Goal: Feedback & Contribution: Submit feedback/report problem

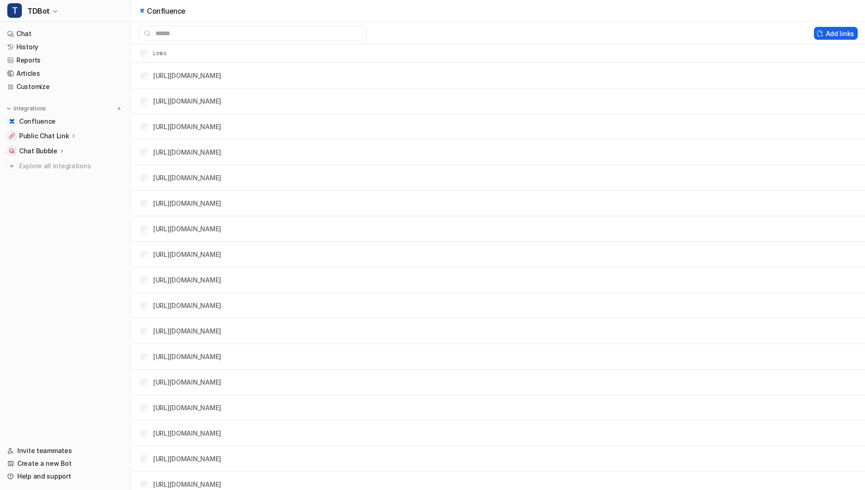
click at [833, 35] on button "Add links" at bounding box center [836, 33] width 44 height 13
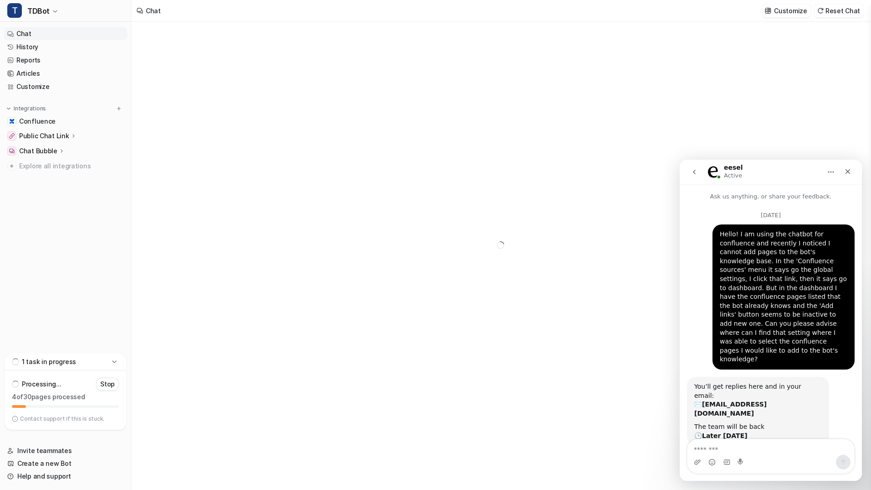
type textarea "**********"
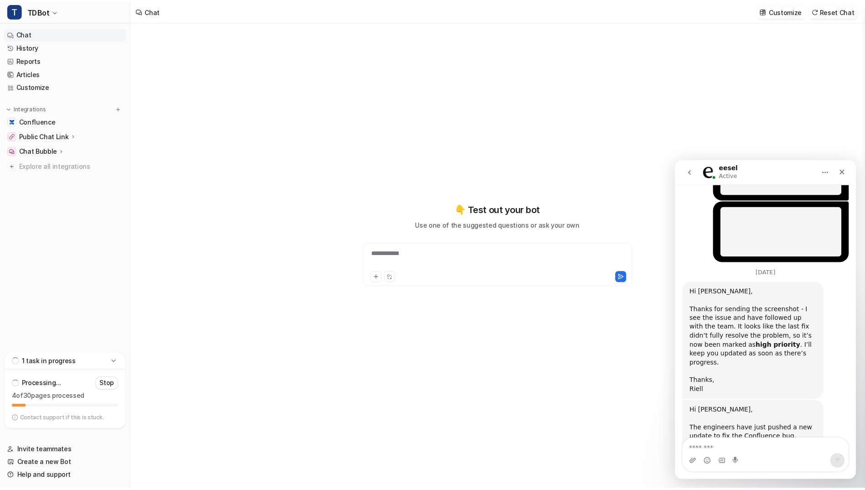
scroll to position [971, 0]
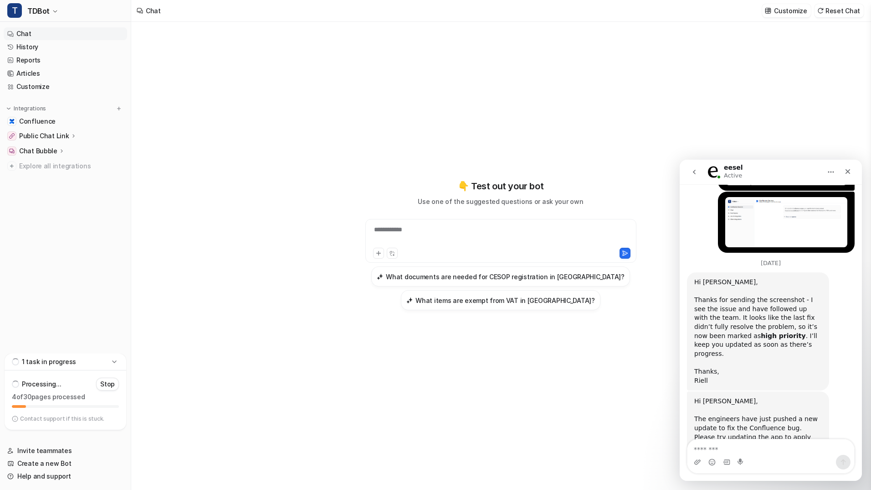
click at [831, 173] on icon "Home" at bounding box center [831, 171] width 7 height 7
click at [75, 123] on link "Confluence" at bounding box center [66, 121] width 124 height 13
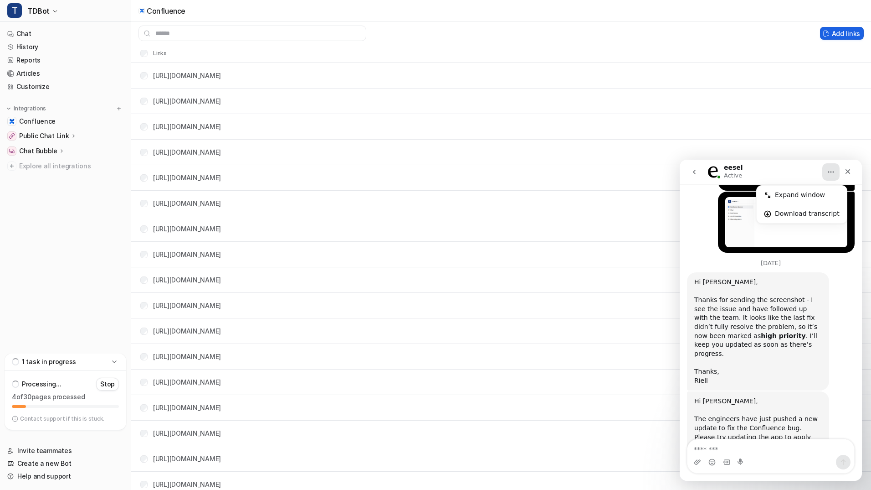
click at [838, 32] on button "Add links" at bounding box center [842, 33] width 44 height 13
click at [831, 31] on button "Add links" at bounding box center [842, 33] width 44 height 13
click at [832, 174] on icon "Home" at bounding box center [831, 171] width 7 height 7
click at [826, 170] on button "Home" at bounding box center [831, 171] width 17 height 17
click at [830, 35] on button "Add links" at bounding box center [842, 33] width 44 height 13
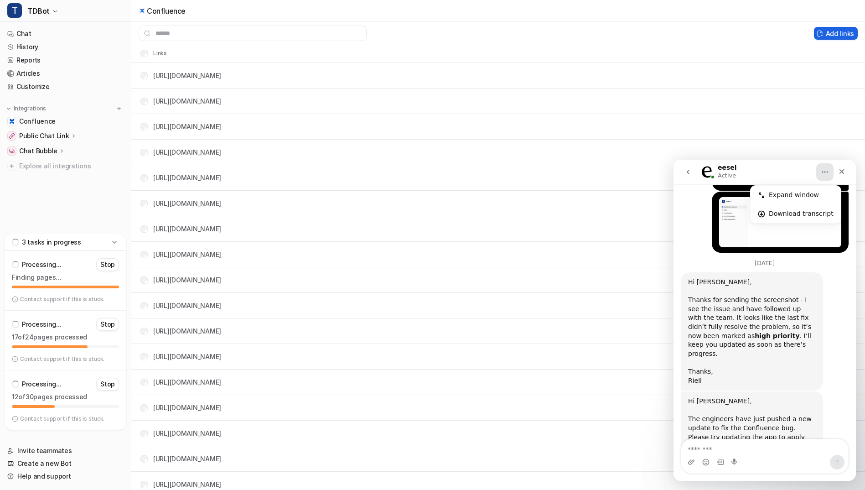
click at [838, 32] on button "Add links" at bounding box center [836, 33] width 44 height 13
click at [835, 32] on button "Add links" at bounding box center [836, 33] width 44 height 13
click at [827, 31] on button "Add links" at bounding box center [836, 33] width 44 height 13
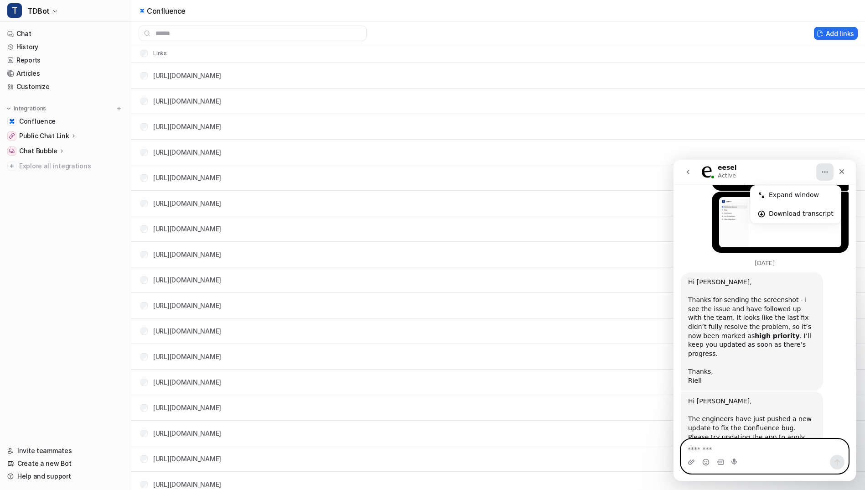
click at [717, 448] on textarea "Message…" at bounding box center [764, 446] width 167 height 15
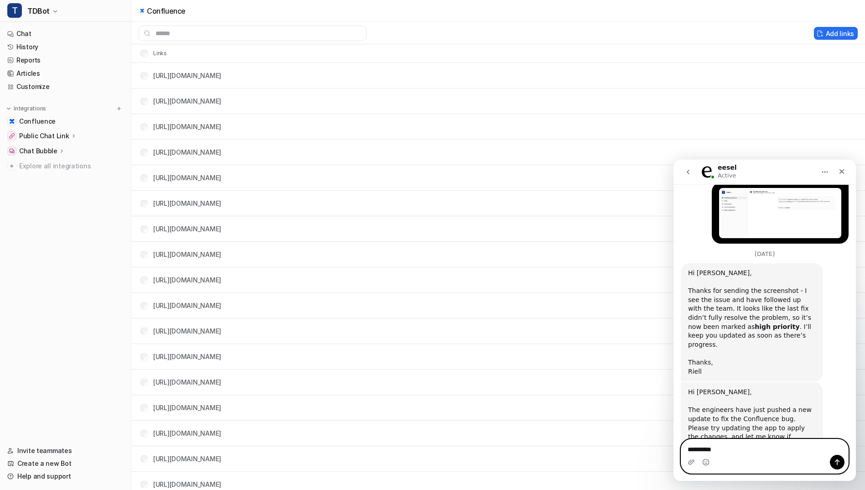
scroll to position [990, 0]
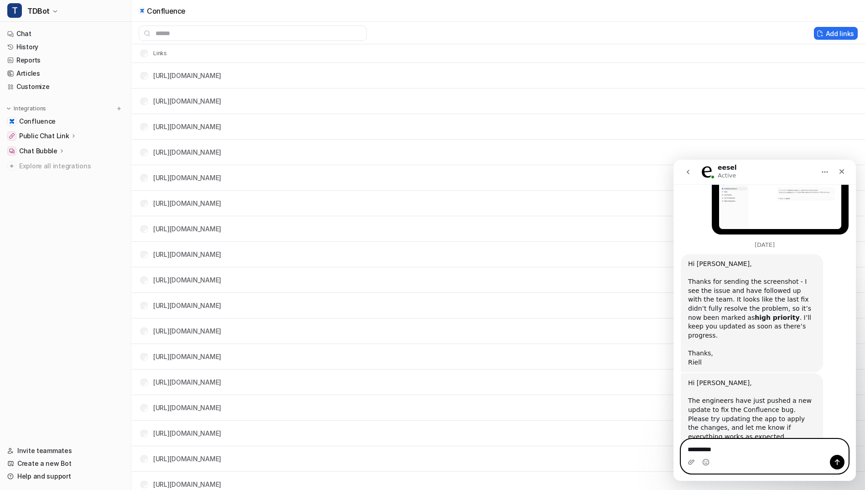
type textarea "********"
click at [824, 170] on icon "Home" at bounding box center [824, 171] width 7 height 7
click at [794, 169] on div "eesel Active" at bounding box center [757, 172] width 116 height 16
click at [840, 31] on button "Add links" at bounding box center [836, 33] width 44 height 13
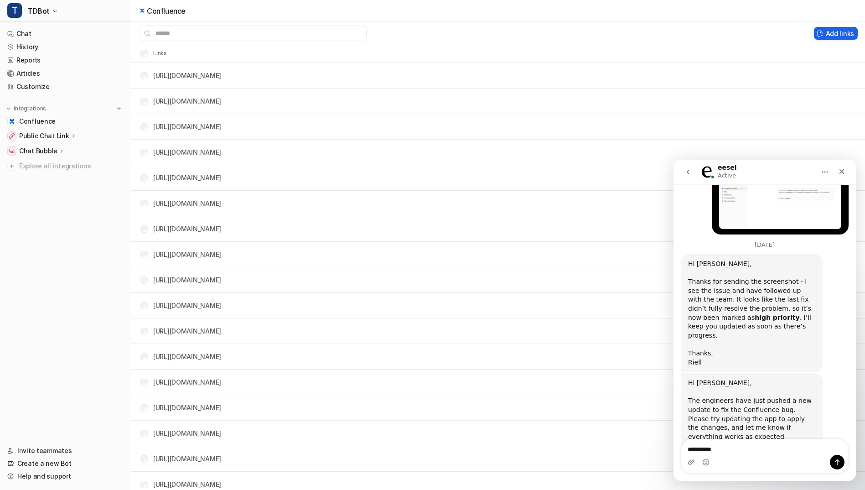
click at [840, 31] on button "Add links" at bounding box center [836, 33] width 44 height 13
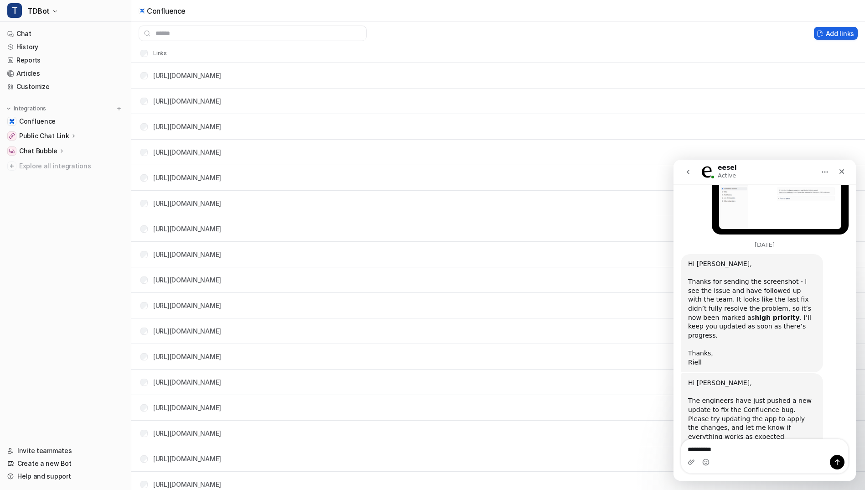
click at [840, 31] on button "Add links" at bounding box center [836, 33] width 44 height 13
click at [831, 30] on button "Add links" at bounding box center [836, 33] width 44 height 13
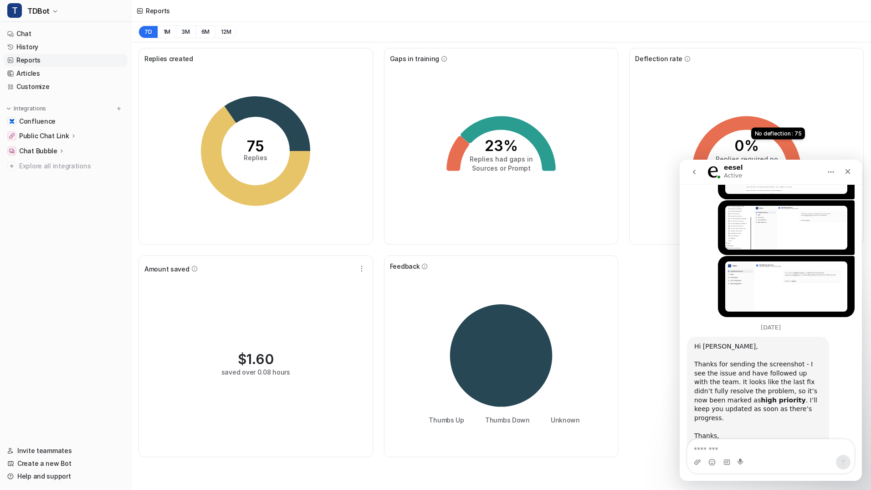
scroll to position [971, 0]
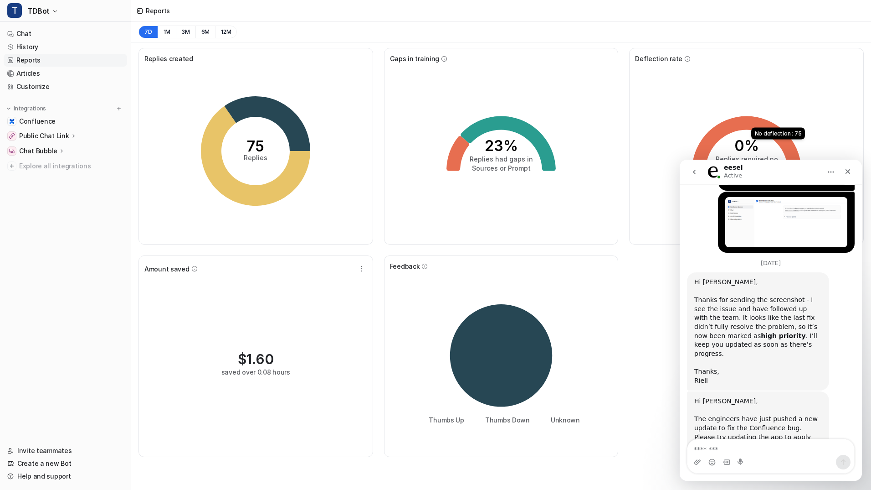
click at [727, 447] on textarea "Message…" at bounding box center [771, 446] width 167 height 15
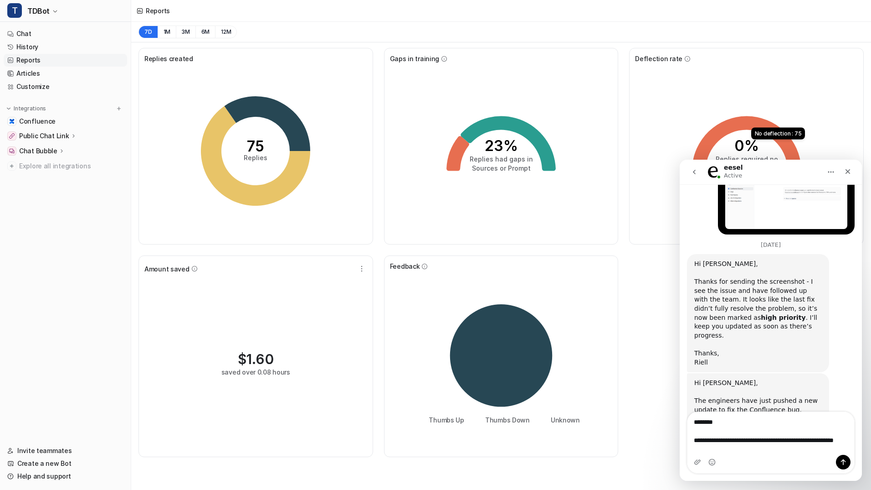
scroll to position [999, 0]
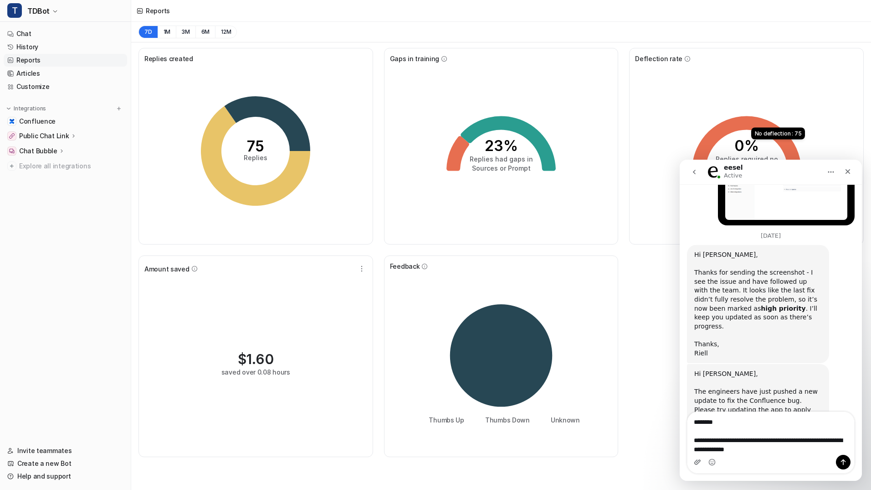
type textarea "**********"
click at [701, 461] on icon "Upload attachment" at bounding box center [697, 461] width 7 height 7
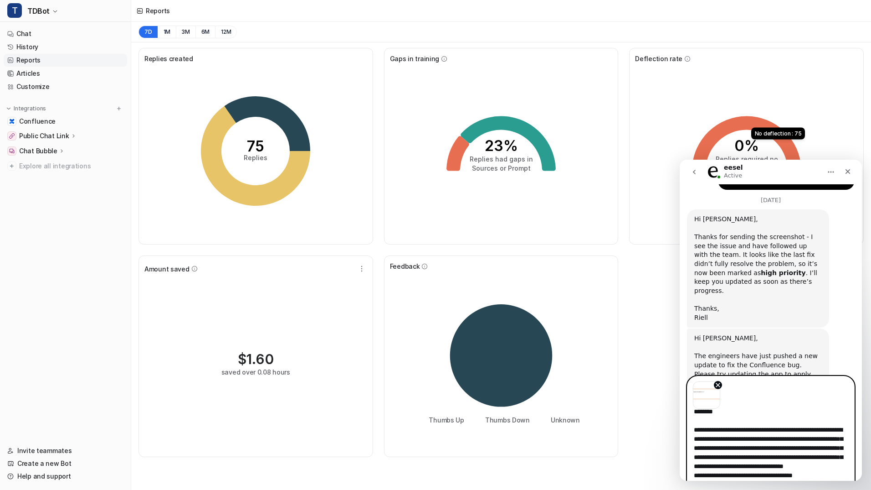
scroll to position [16, 0]
type textarea "**********"
drag, startPoint x: 860, startPoint y: 365, endPoint x: 1546, endPoint y: 559, distance: 712.9
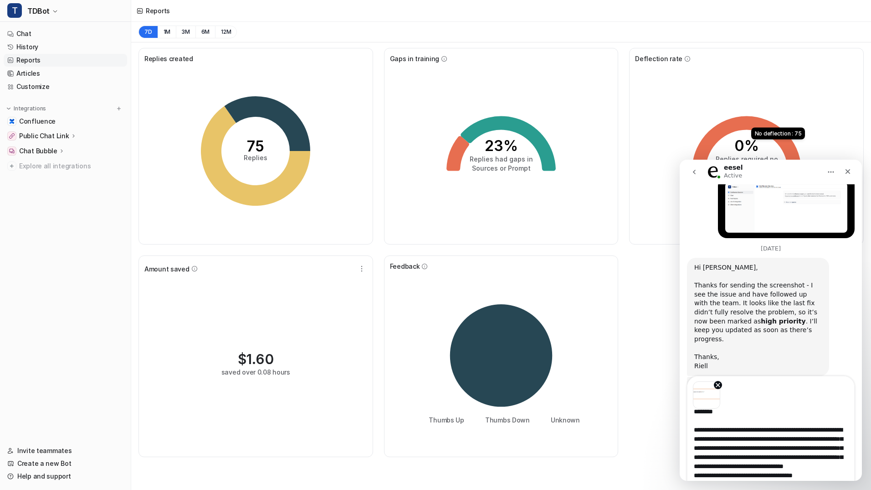
scroll to position [1028, 0]
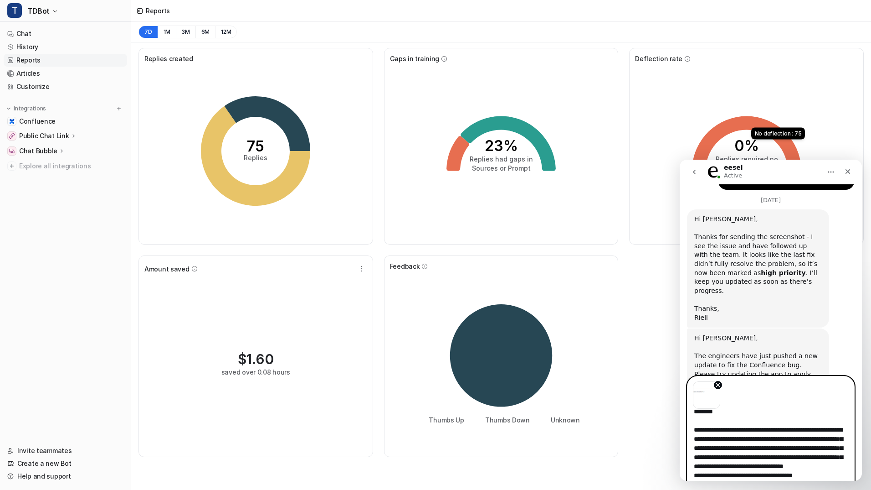
click at [827, 476] on textarea "**********" at bounding box center [771, 444] width 167 height 72
drag, startPoint x: 814, startPoint y: 473, endPoint x: 681, endPoint y: 420, distance: 142.5
click at [681, 420] on div "**********" at bounding box center [771, 421] width 182 height 91
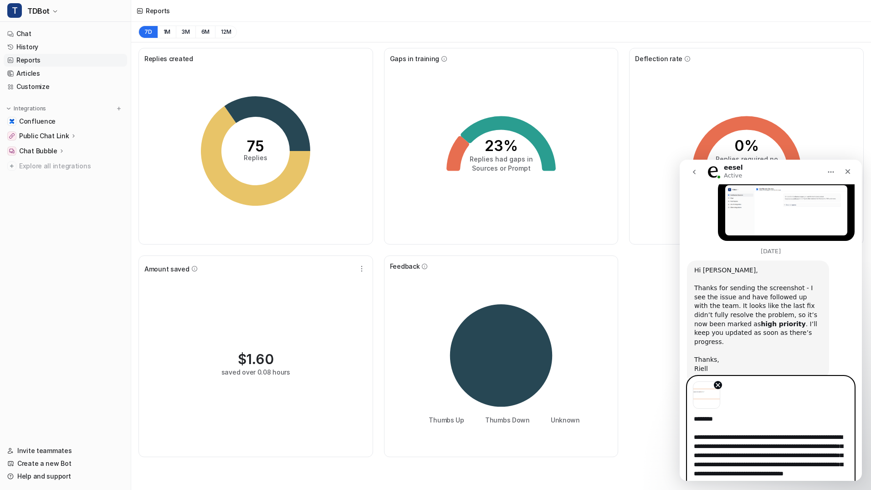
scroll to position [937, 0]
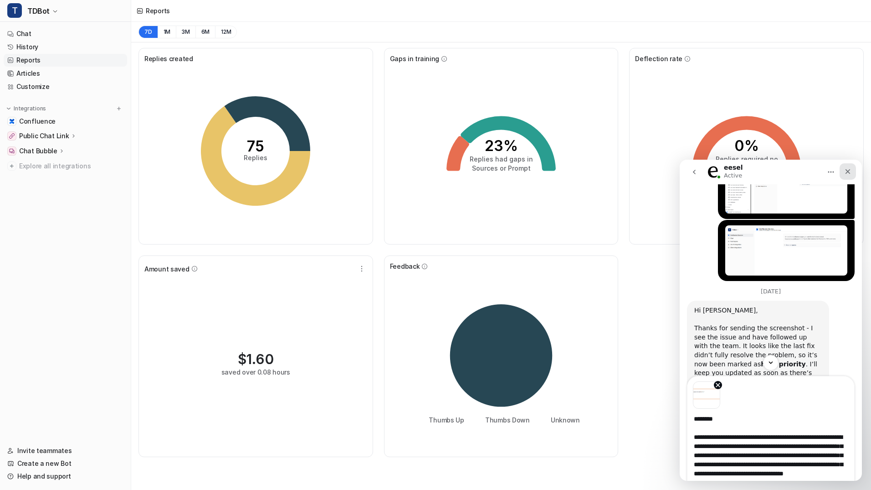
click at [846, 170] on icon "Close" at bounding box center [848, 171] width 5 height 5
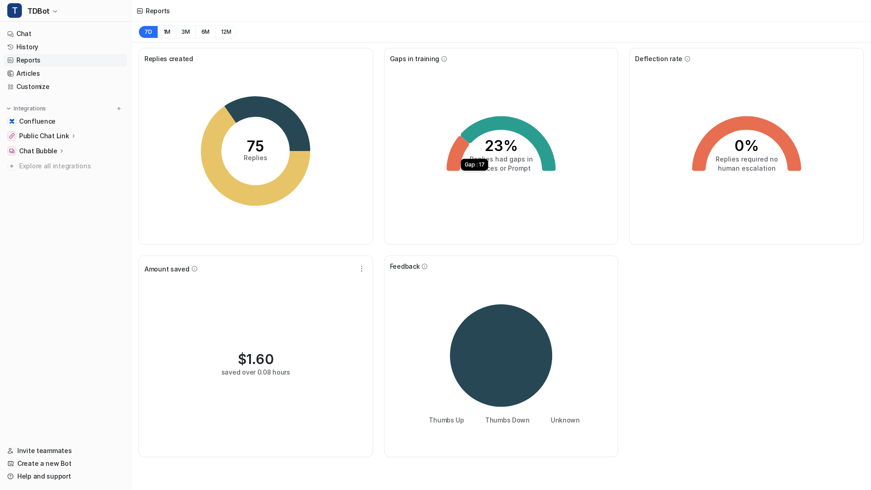
scroll to position [1028, 0]
click at [41, 474] on link "Help and support" at bounding box center [66, 475] width 124 height 13
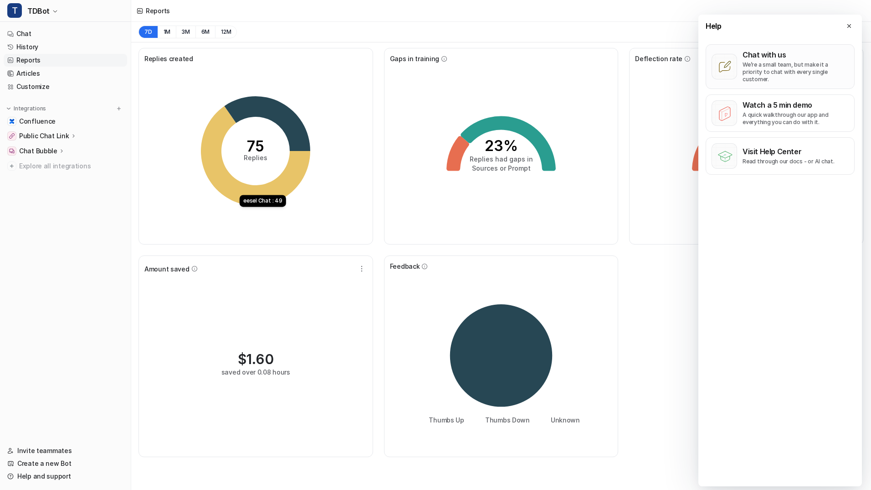
click at [791, 63] on p "We’re a small team, but make it a priority to chat with every single customer." at bounding box center [796, 72] width 106 height 22
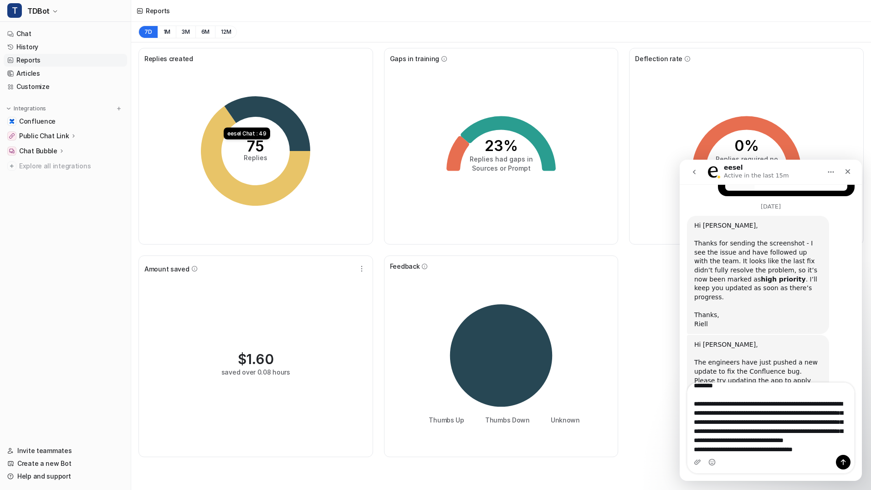
scroll to position [16, 0]
click at [696, 462] on icon "Upload attachment" at bounding box center [698, 461] width 6 height 5
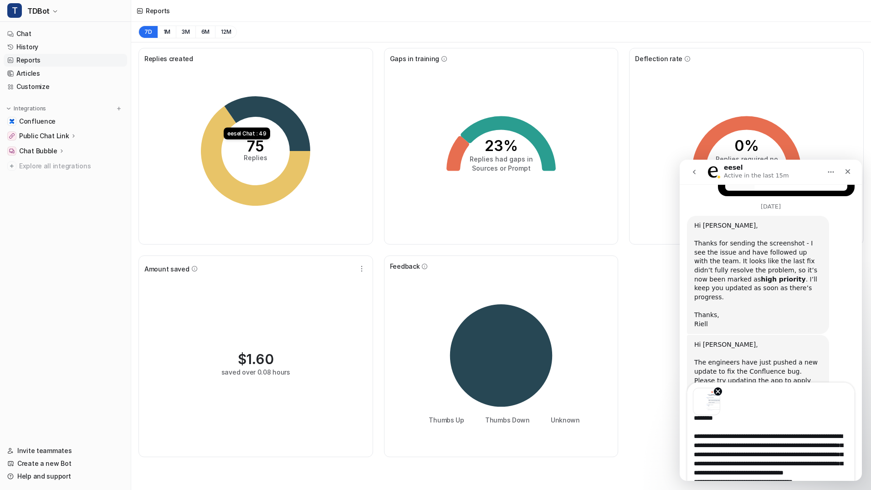
drag, startPoint x: 860, startPoint y: 368, endPoint x: 1546, endPoint y: 565, distance: 713.1
click at [833, 170] on icon "Home" at bounding box center [831, 171] width 7 height 7
click at [817, 195] on div "Expand window" at bounding box center [807, 195] width 65 height 10
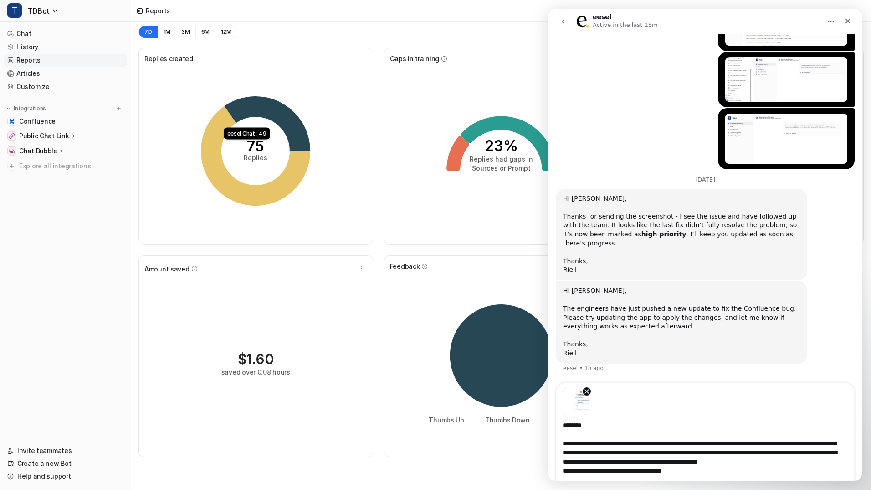
scroll to position [690, 0]
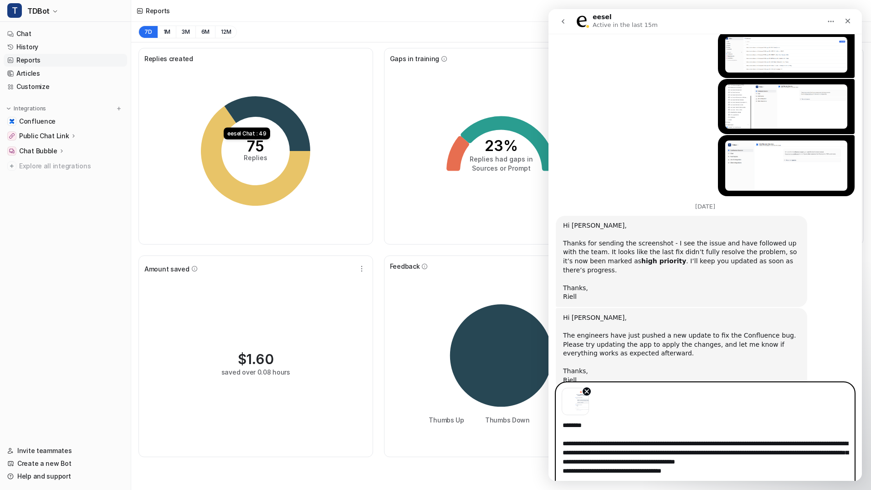
click at [707, 472] on textarea "**********" at bounding box center [706, 445] width 298 height 61
click at [586, 392] on icon "Remove image 1" at bounding box center [586, 390] width 7 height 7
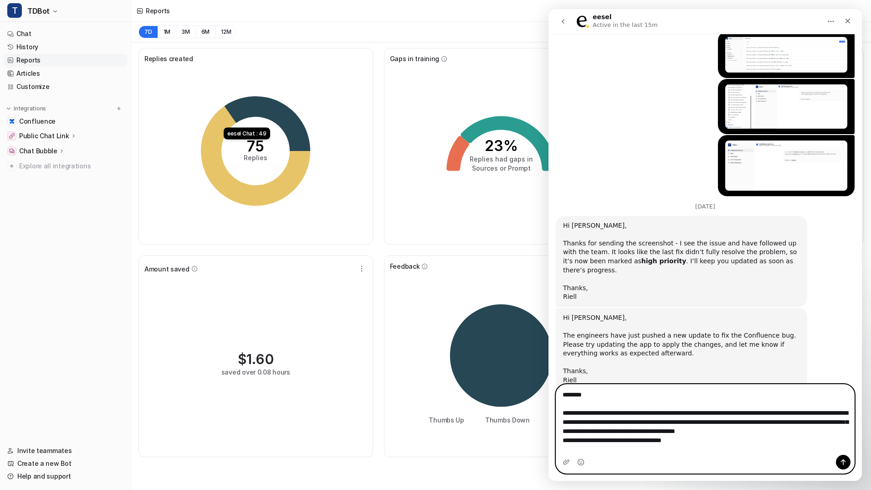
scroll to position [679, 0]
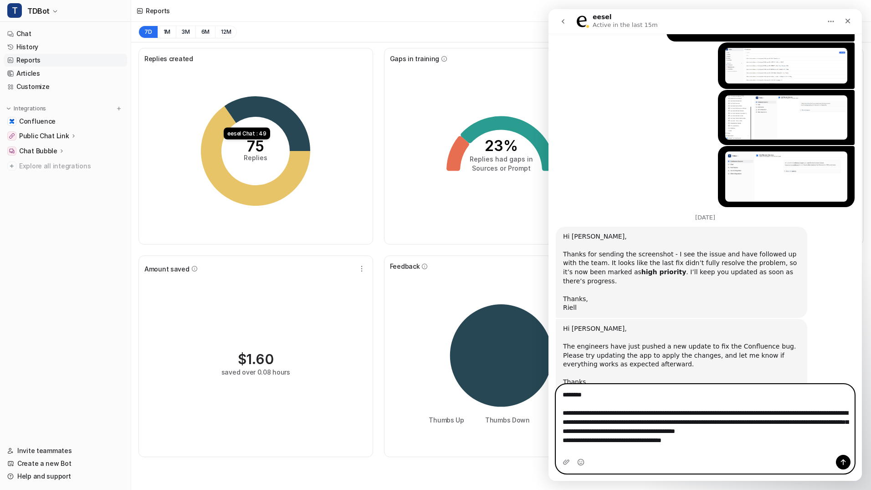
click at [829, 21] on icon "Home" at bounding box center [832, 21] width 6 height 1
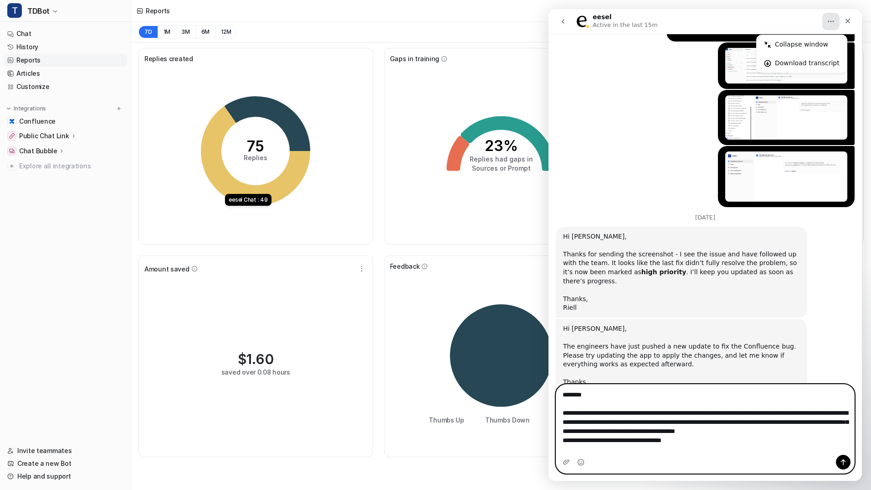
click at [595, 465] on div "Intercom messenger" at bounding box center [706, 461] width 298 height 15
click at [566, 464] on icon "Upload attachment" at bounding box center [566, 461] width 6 height 5
click at [567, 463] on icon "Upload attachment" at bounding box center [566, 461] width 6 height 5
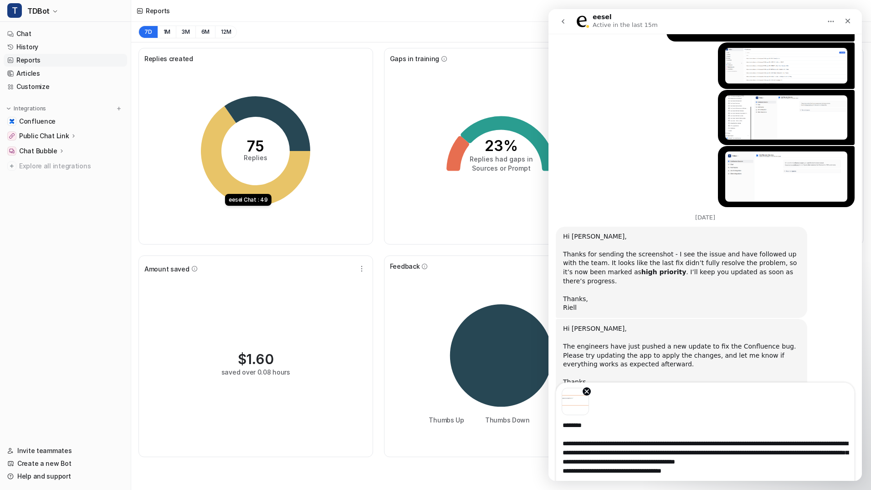
scroll to position [690, 0]
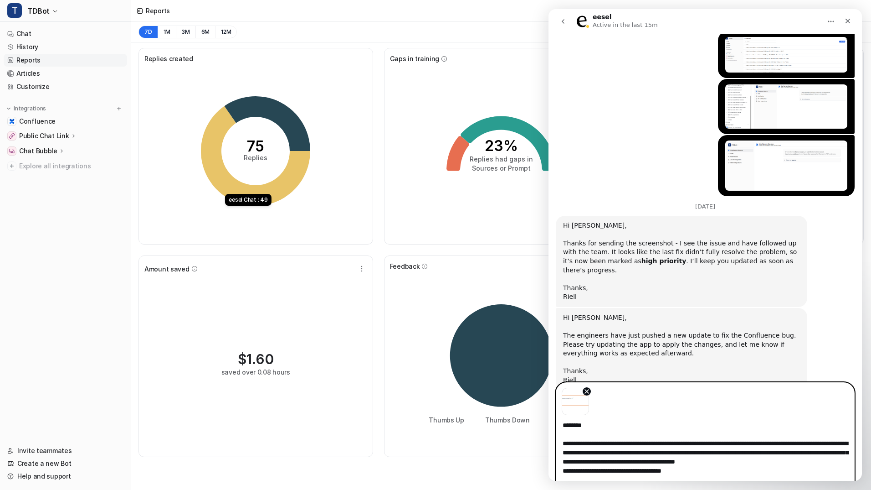
click at [843, 485] on button "Send a message…" at bounding box center [843, 492] width 15 height 15
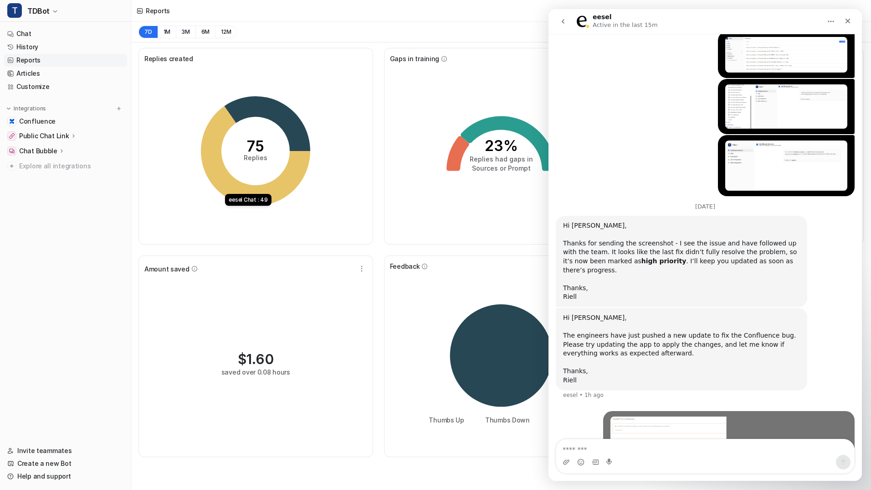
scroll to position [740, 0]
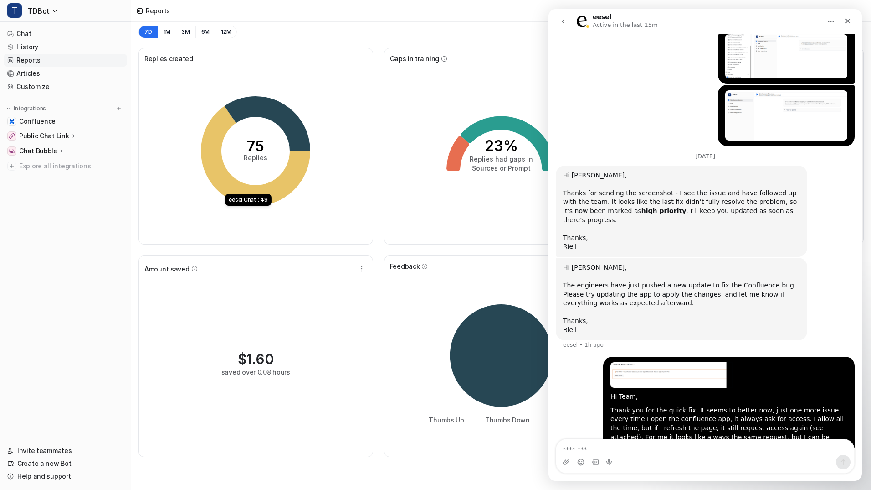
click at [593, 450] on textarea "Message…" at bounding box center [706, 446] width 298 height 15
type textarea "**********"
click at [567, 461] on icon "Upload attachment" at bounding box center [566, 461] width 7 height 7
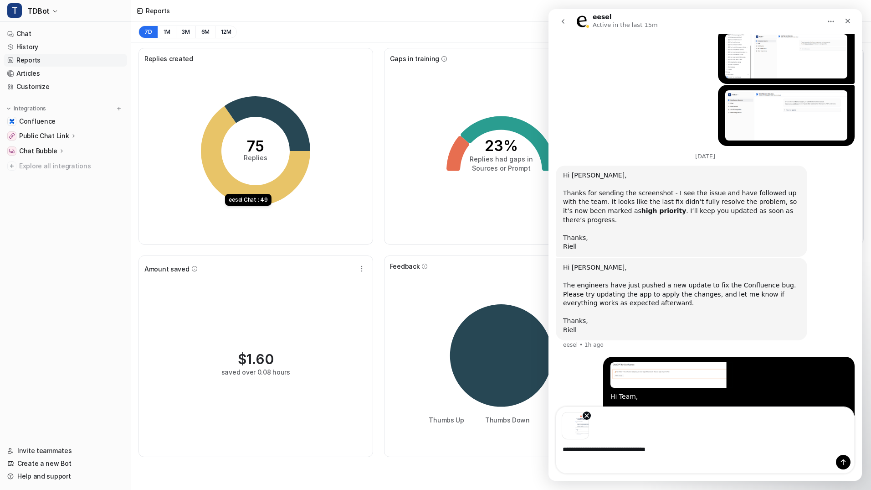
scroll to position [773, 0]
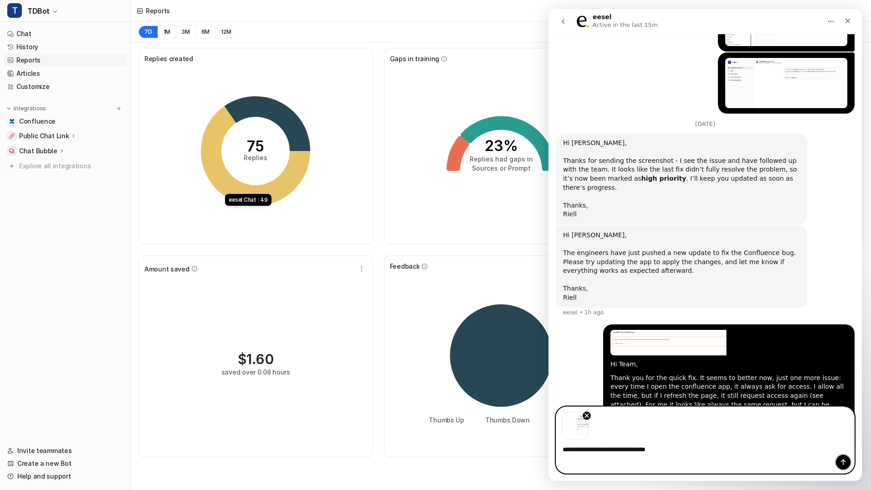
click at [849, 462] on button "Send a message…" at bounding box center [843, 461] width 15 height 15
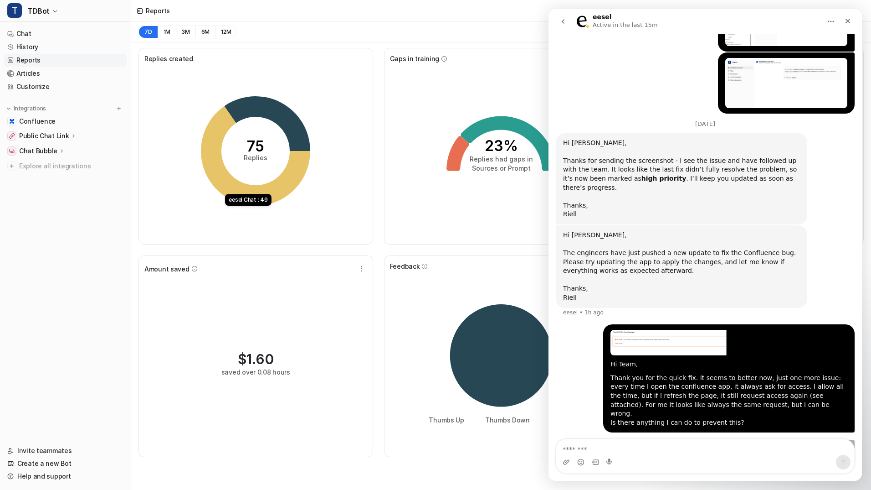
scroll to position [850, 0]
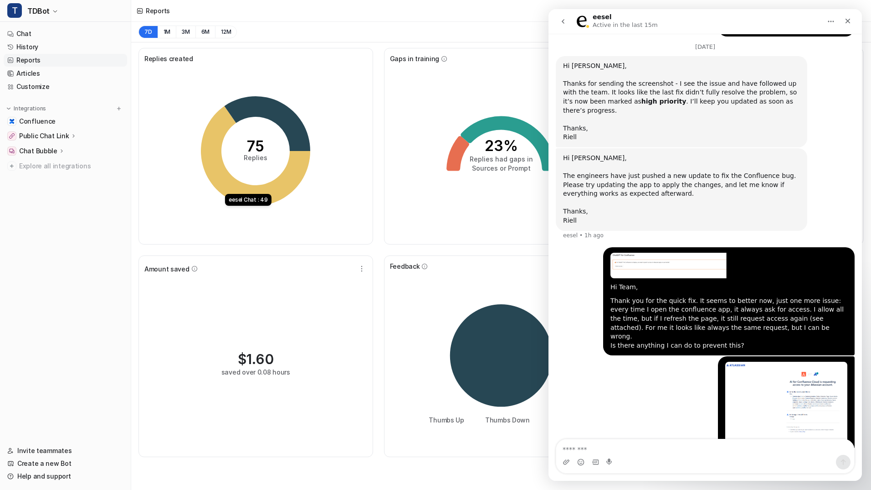
click at [827, 17] on button "Home" at bounding box center [831, 21] width 17 height 17
click at [822, 40] on div "Collapse window" at bounding box center [807, 45] width 65 height 10
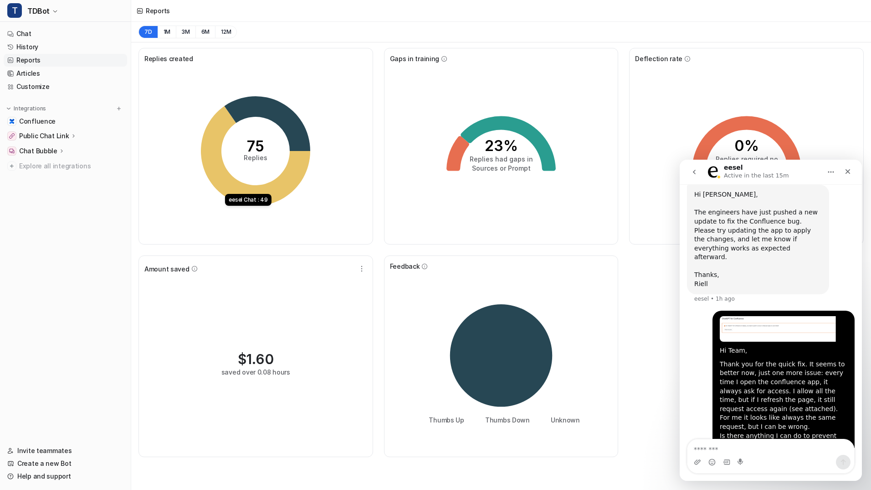
scroll to position [1215, 0]
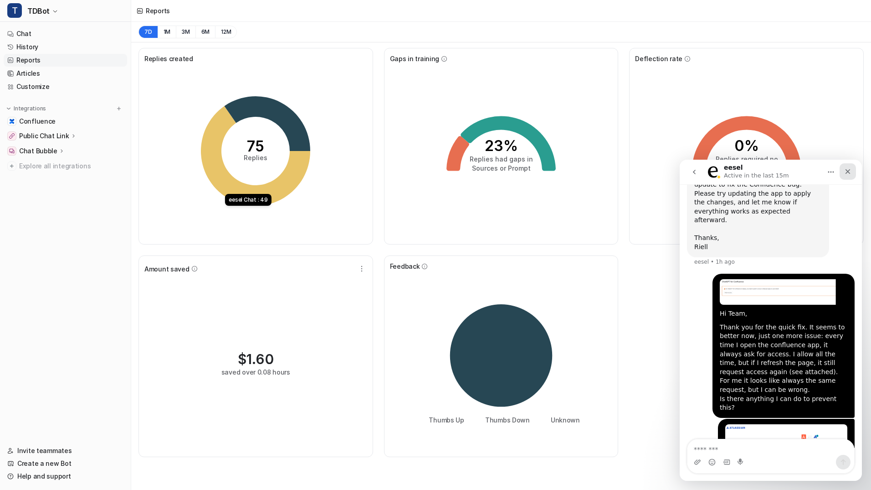
click at [847, 172] on icon "Close" at bounding box center [848, 171] width 5 height 5
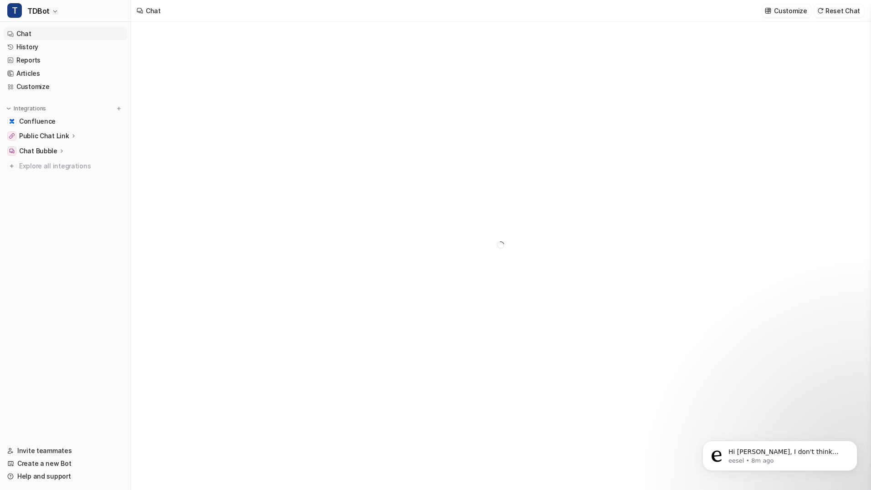
type textarea "**********"
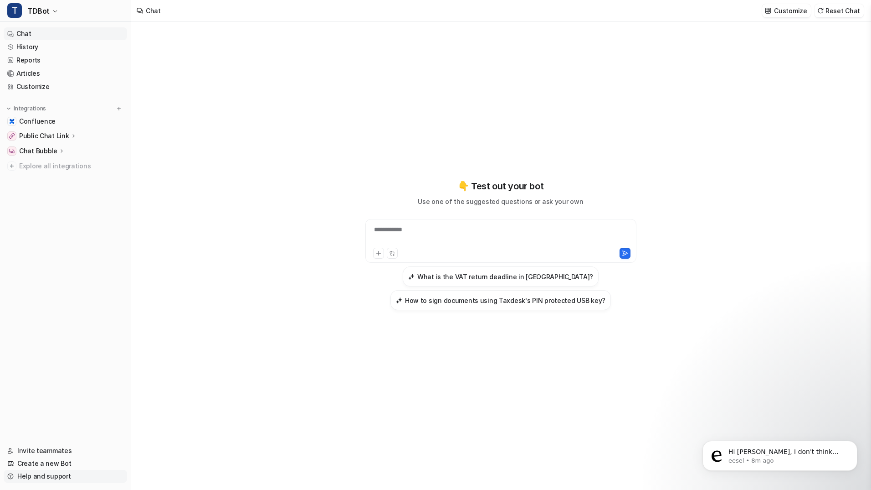
click at [55, 476] on link "Help and support" at bounding box center [66, 475] width 124 height 13
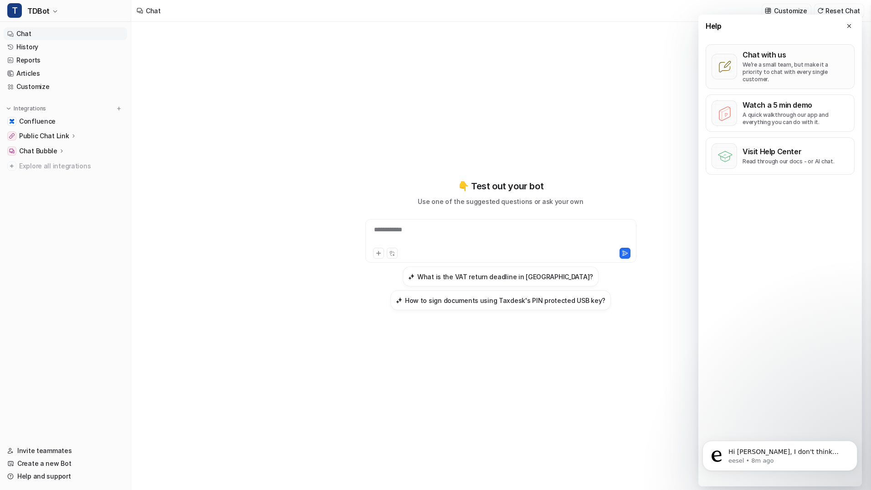
click at [792, 62] on p "We’re a small team, but make it a priority to chat with every single customer." at bounding box center [796, 72] width 106 height 22
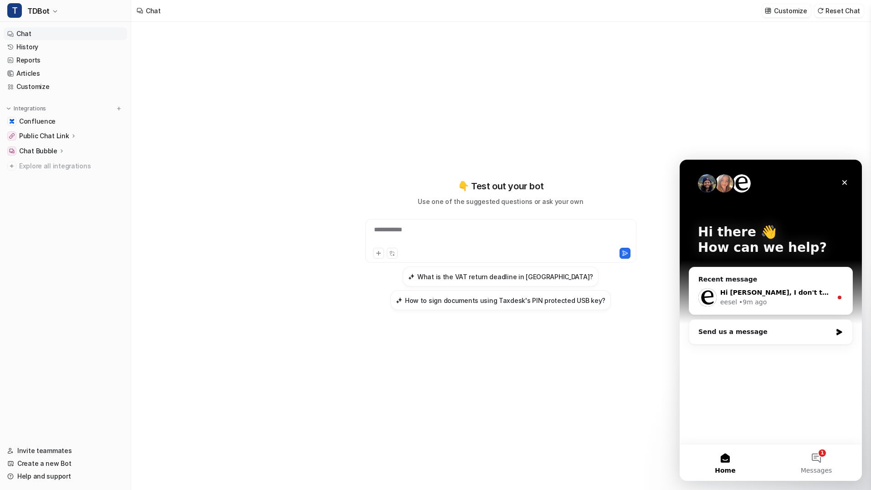
click at [774, 287] on div "Hi Balazs, I don't think that's normal but let me check with the engineering te…" at bounding box center [771, 297] width 163 height 34
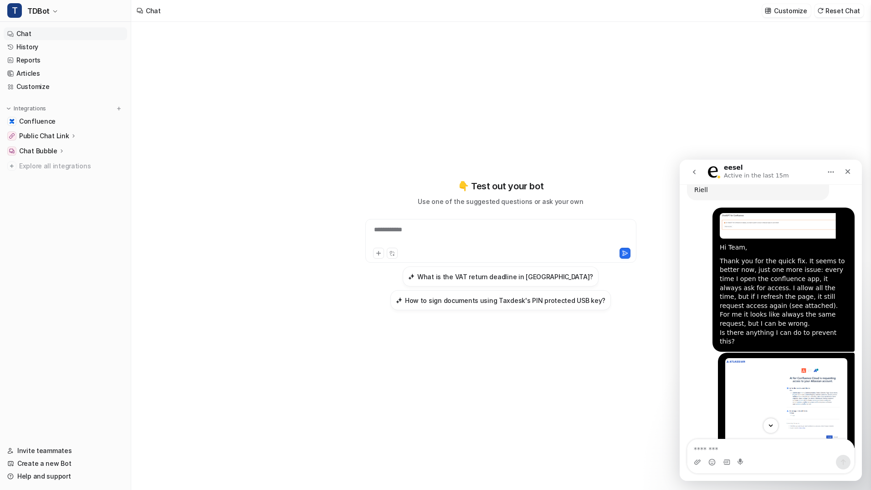
scroll to position [1304, 0]
